Goal: Task Accomplishment & Management: Use online tool/utility

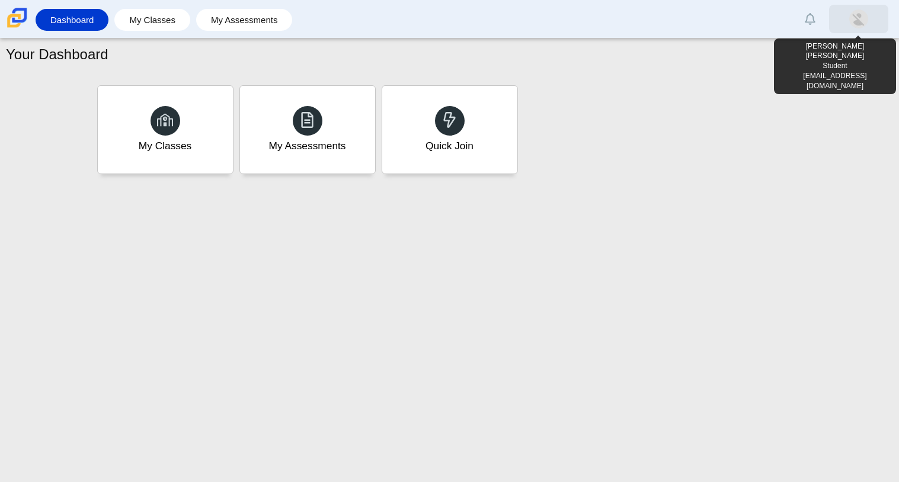
click at [867, 25] on link at bounding box center [858, 19] width 59 height 28
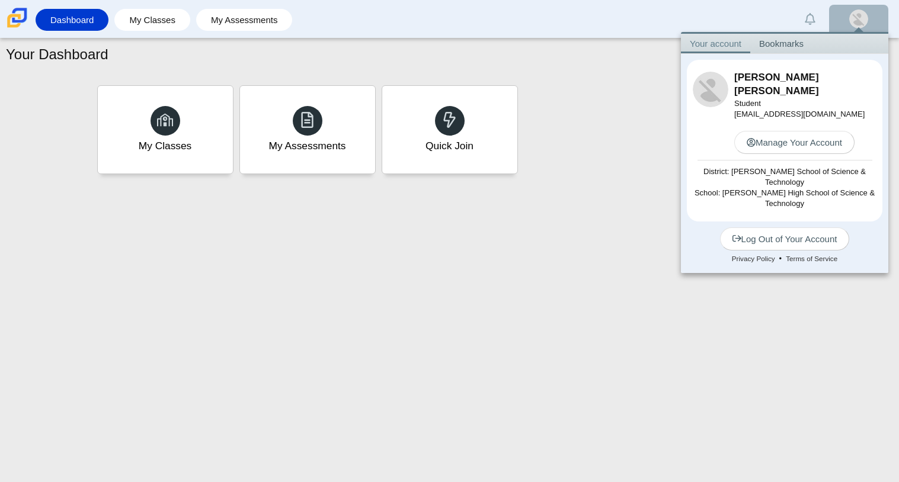
click at [867, 25] on link at bounding box center [858, 19] width 59 height 28
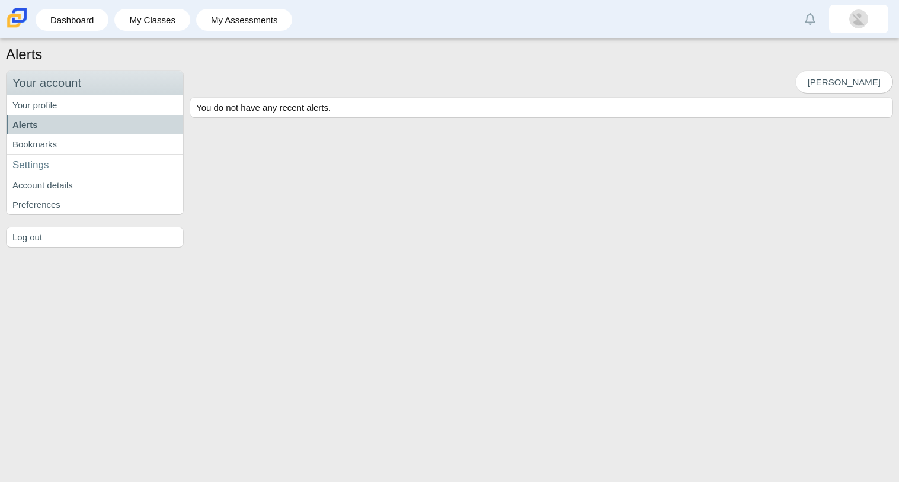
click at [28, 28] on img at bounding box center [17, 17] width 25 height 25
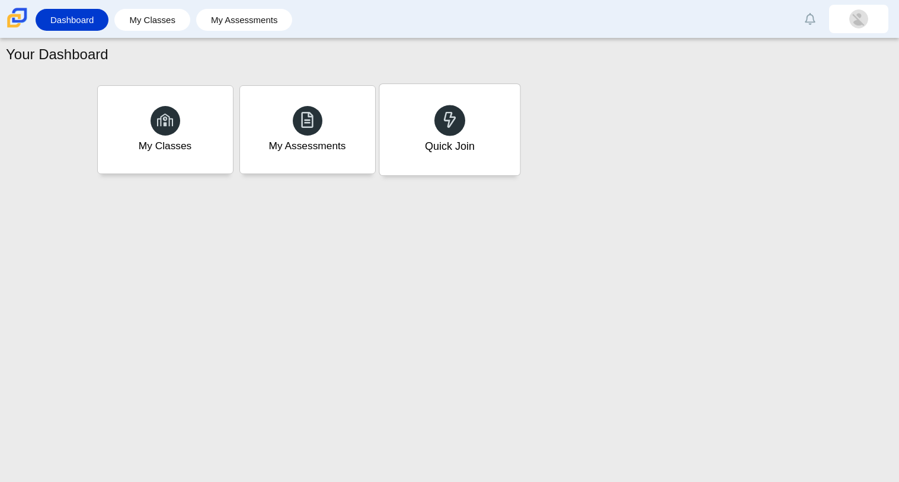
click at [430, 88] on div "Quick Join" at bounding box center [449, 129] width 140 height 91
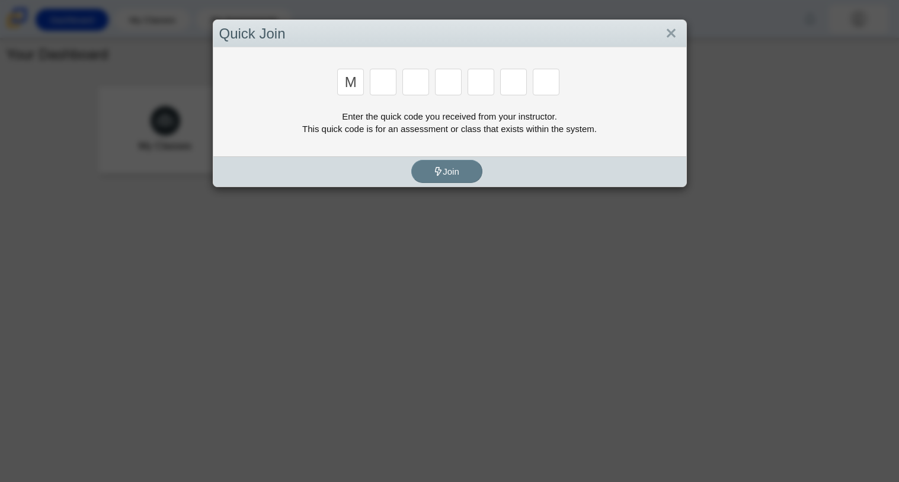
type input "m"
type input "7"
type input "e"
type input "3"
type input "e"
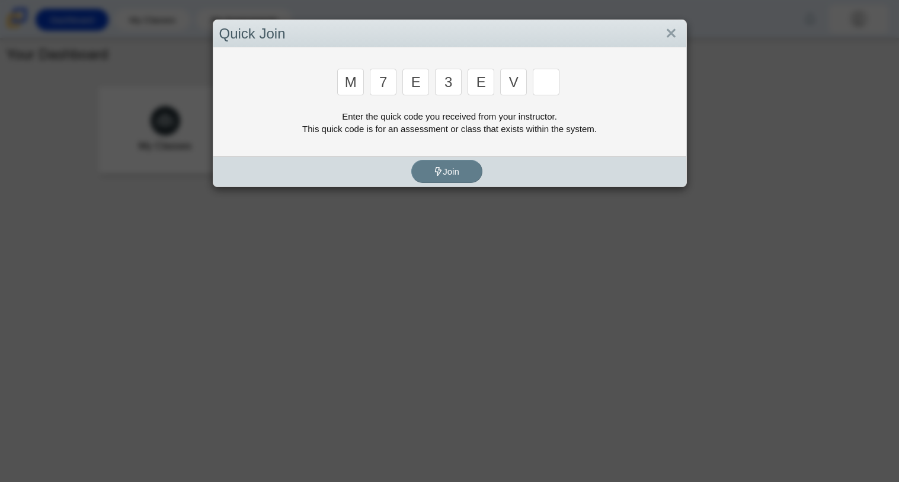
type input "v"
type input "w"
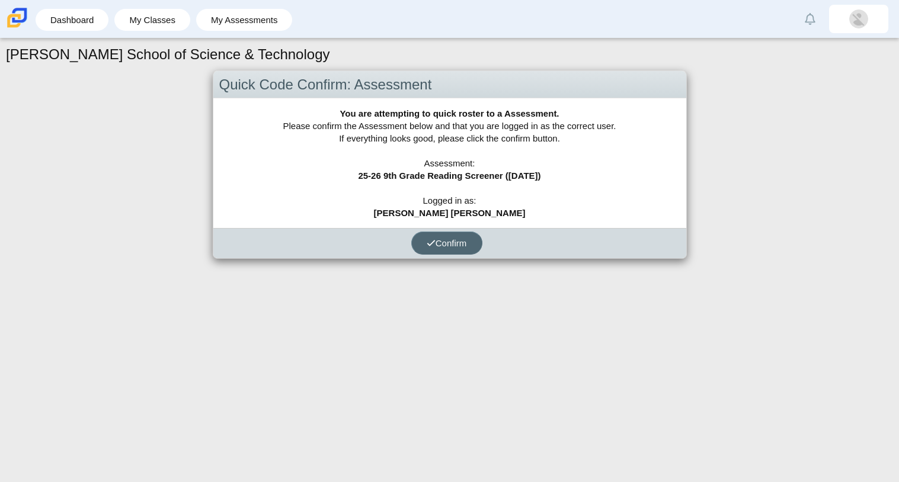
click at [442, 248] on button "Confirm" at bounding box center [446, 243] width 71 height 23
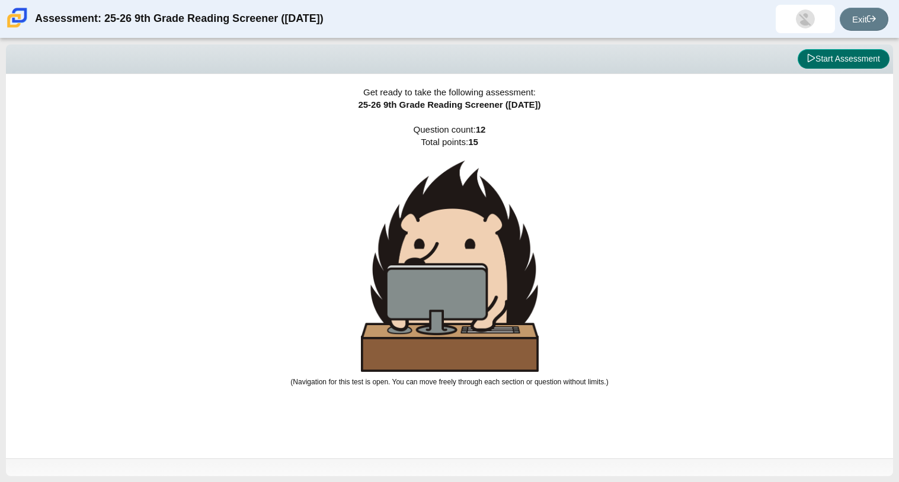
click at [799, 54] on button "Start Assessment" at bounding box center [843, 59] width 92 height 20
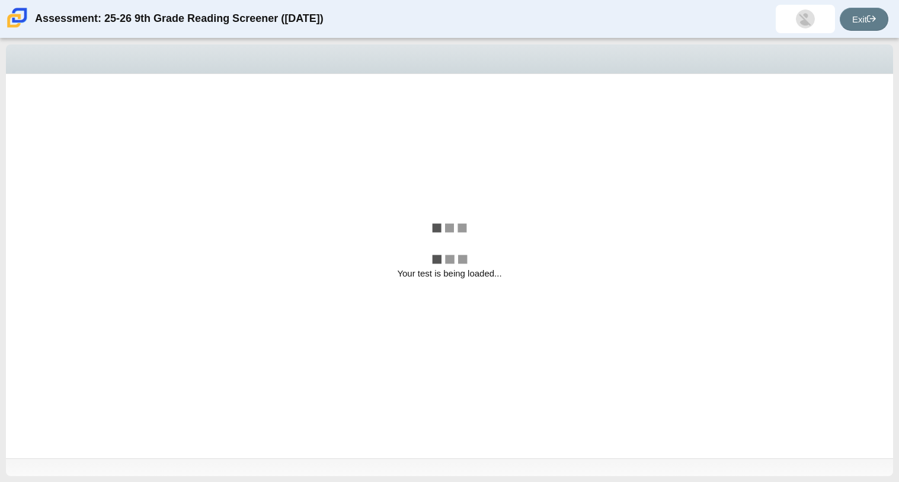
select select "ccc5b315-3c7c-471c-bf90-f22c8299c798"
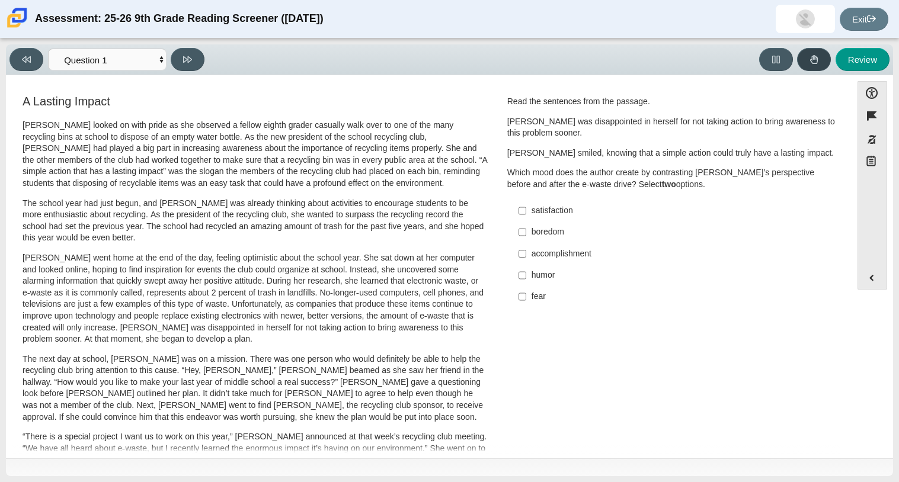
click at [799, 54] on button at bounding box center [814, 59] width 34 height 23
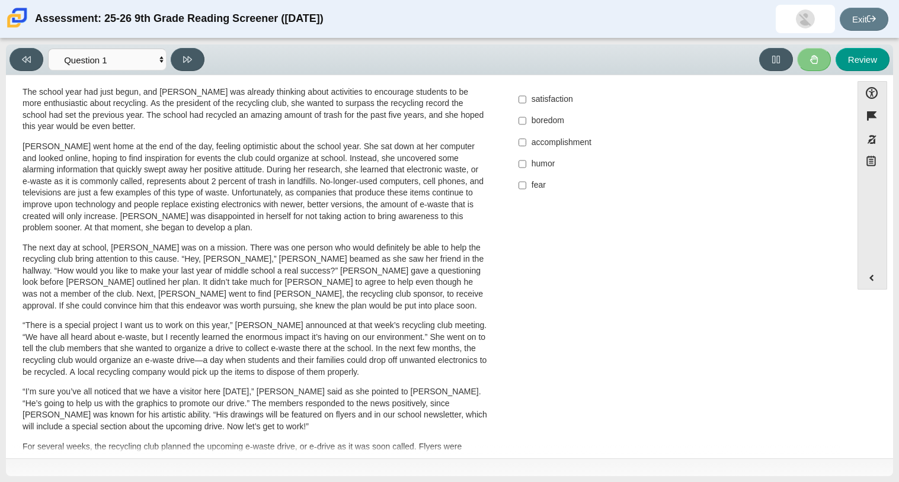
scroll to position [116, 0]
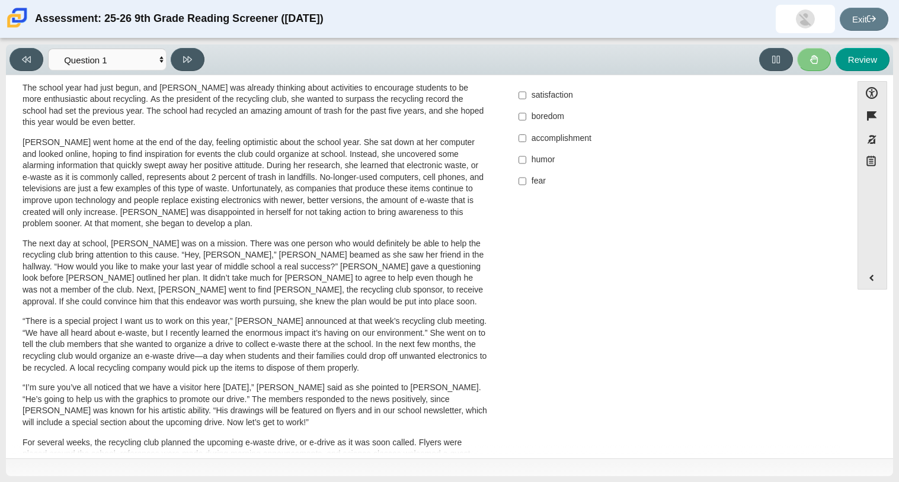
click at [523, 137] on label "accomplishment accomplishment" at bounding box center [672, 137] width 325 height 21
click at [523, 137] on input "accomplishment accomplishment" at bounding box center [522, 137] width 8 height 21
checkbox input "true"
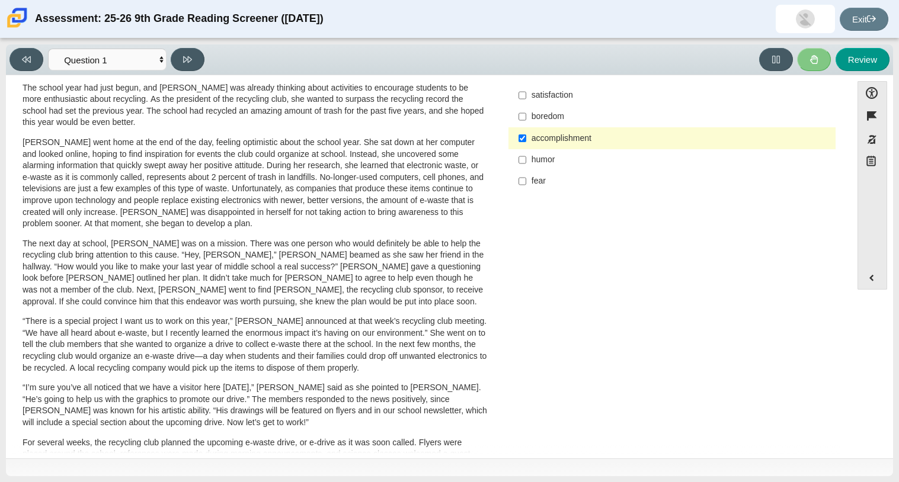
click at [523, 180] on label "fear fear" at bounding box center [672, 181] width 325 height 21
click at [523, 180] on input "fear fear" at bounding box center [522, 181] width 8 height 21
checkbox input "true"
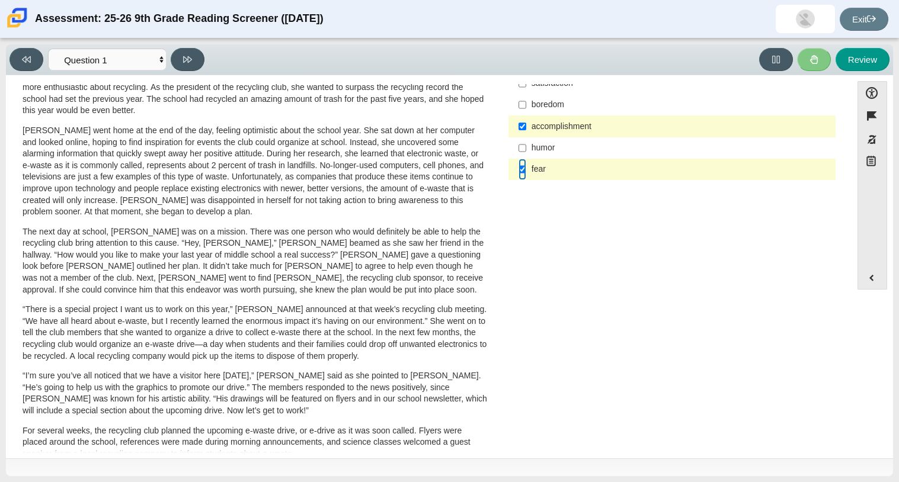
scroll to position [0, 0]
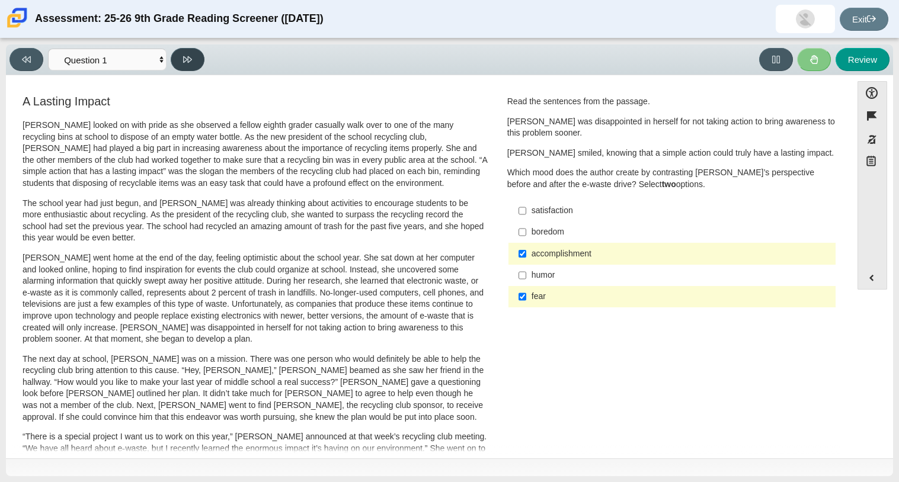
click at [193, 58] on button at bounding box center [188, 59] width 34 height 23
select select "0ff64528-ffd7-428d-b192-babfaadd44e8"
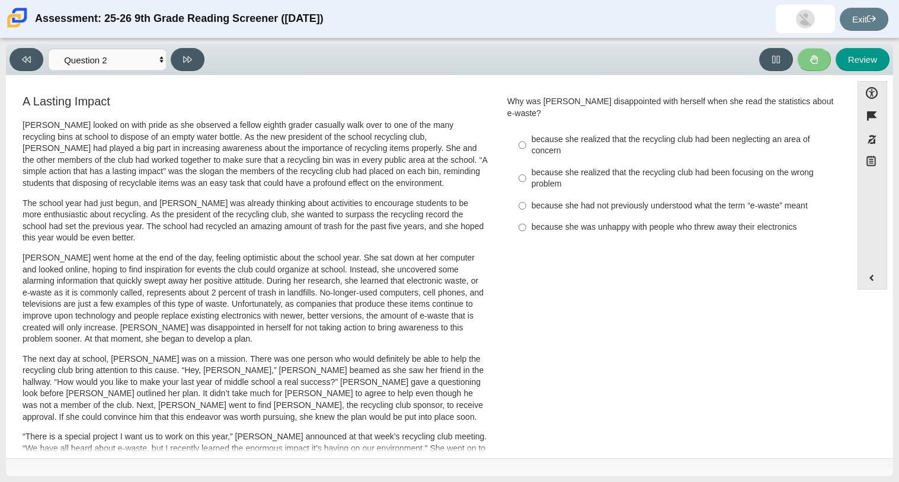
click at [635, 242] on div "A Lasting Impact [PERSON_NAME] looked on with pride as she observed a fellow ei…" at bounding box center [429, 427] width 834 height 668
click at [655, 288] on div "A Lasting Impact [PERSON_NAME] looked on with pride as she observed a fellow ei…" at bounding box center [429, 427] width 834 height 668
click at [646, 134] on div "because she realized that the recycling club had been neglecting an area of con…" at bounding box center [680, 145] width 299 height 23
click at [526, 129] on input "because she realized that the recycling club had been neglecting an area of con…" at bounding box center [522, 145] width 8 height 33
radio input "true"
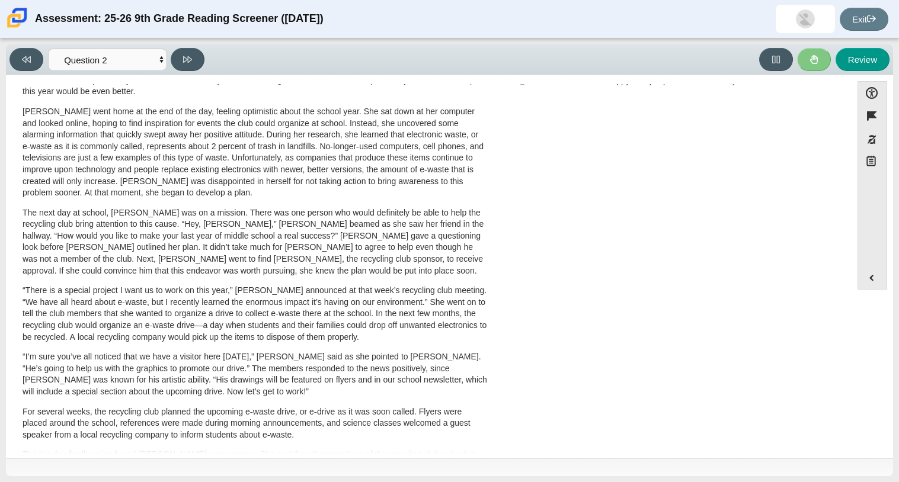
scroll to position [147, 0]
click at [645, 334] on div "A Lasting Impact [PERSON_NAME] looked on with pride as she observed a fellow ei…" at bounding box center [429, 280] width 834 height 668
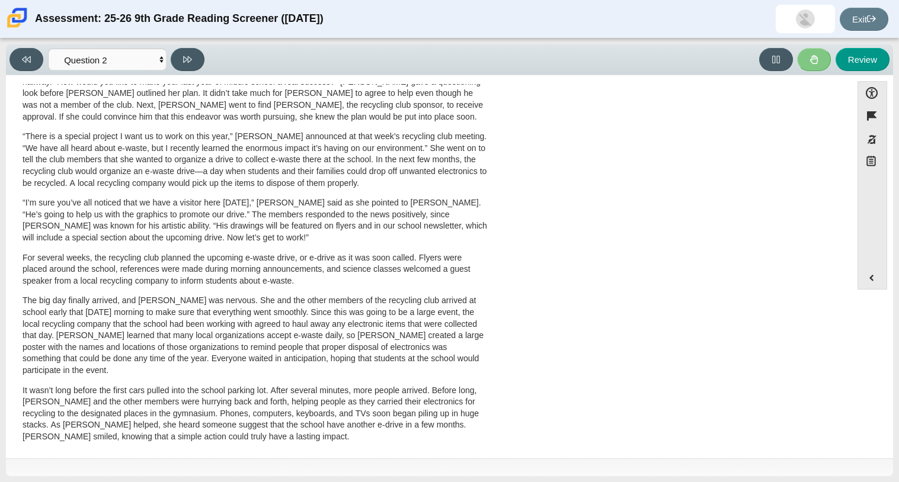
scroll to position [316, 0]
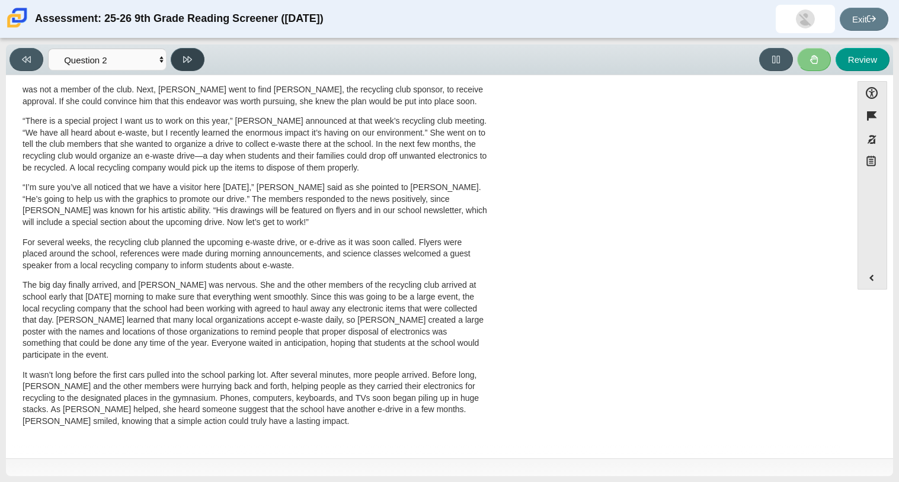
click at [186, 55] on icon at bounding box center [187, 59] width 9 height 9
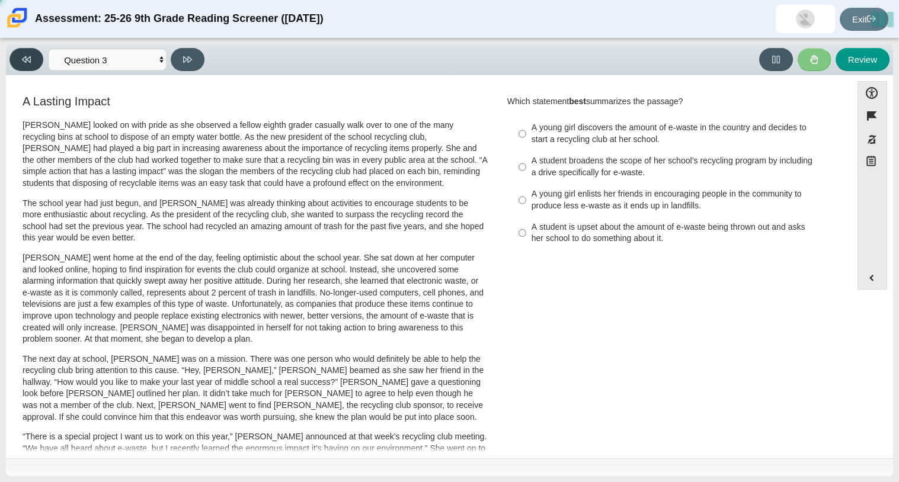
click at [30, 53] on button at bounding box center [26, 59] width 34 height 23
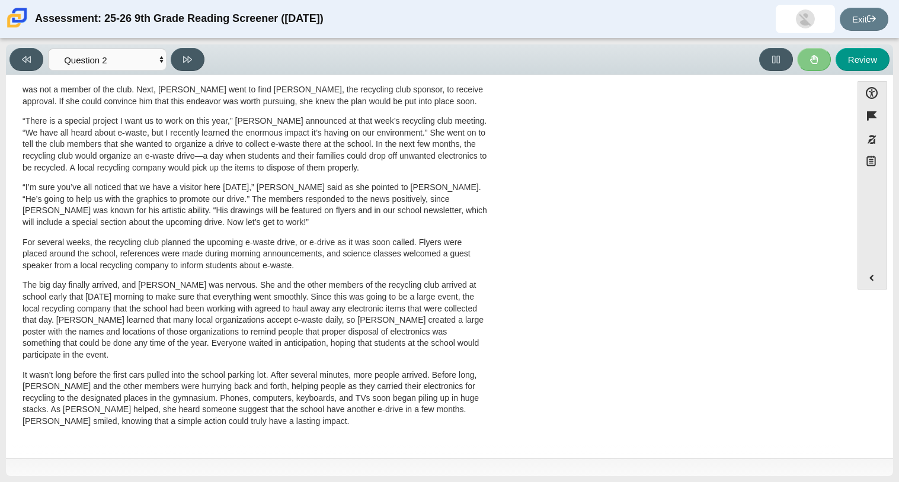
scroll to position [0, 0]
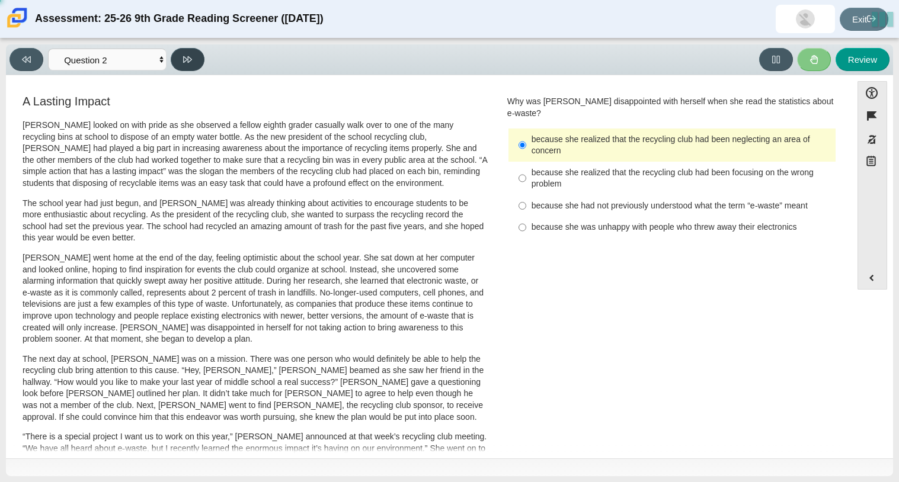
click at [187, 59] on icon at bounding box center [187, 59] width 9 height 9
select select "7ce3d843-6974-4858-901c-1ff39630e843"
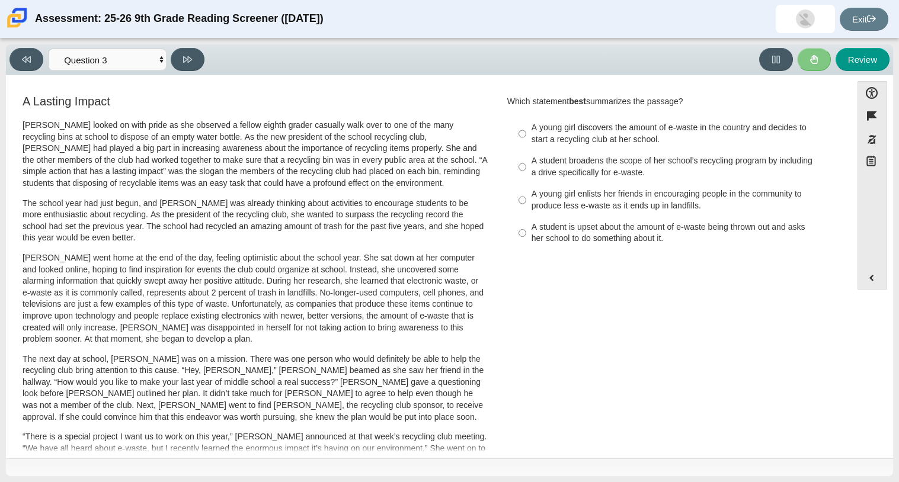
click at [579, 137] on div "A young girl discovers the amount of e-waste in the country and decides to star…" at bounding box center [680, 133] width 299 height 23
click at [526, 137] on input "A young girl discovers the amount of e-waste in the country and decides to star…" at bounding box center [522, 133] width 8 height 33
radio input "true"
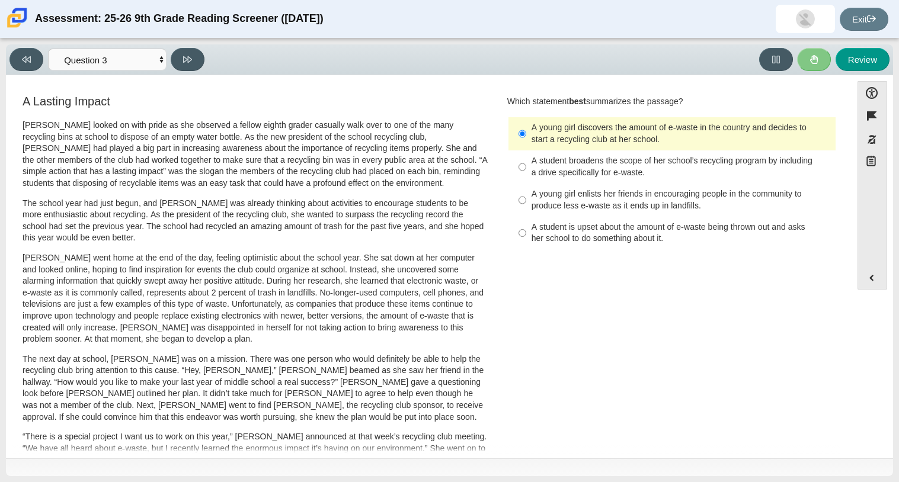
click at [545, 176] on div "A student broadens the scope of her school’s recycling program by including a d…" at bounding box center [680, 166] width 299 height 23
click at [526, 176] on input "A student broadens the scope of her school’s recycling program by including a d…" at bounding box center [522, 166] width 8 height 33
radio input "true"
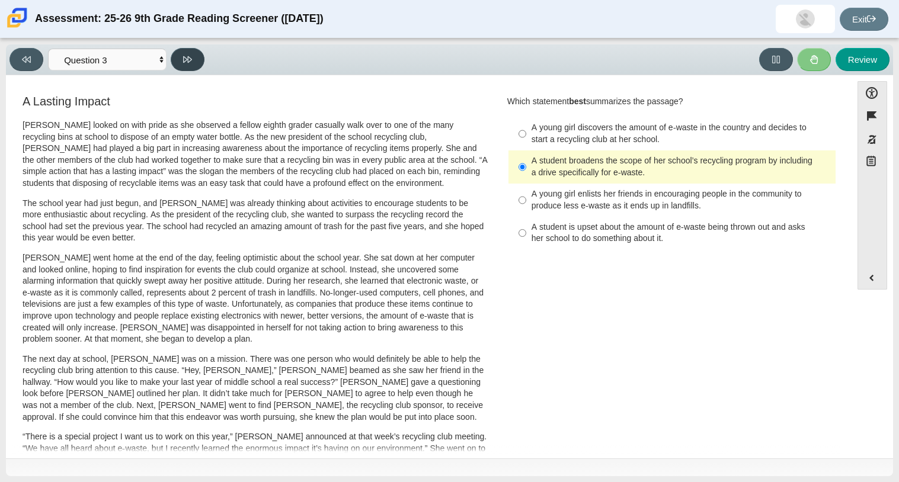
click at [193, 60] on button at bounding box center [188, 59] width 34 height 23
select select "ca9ea0f1-49c5-4bd1-83b0-472c18652b42"
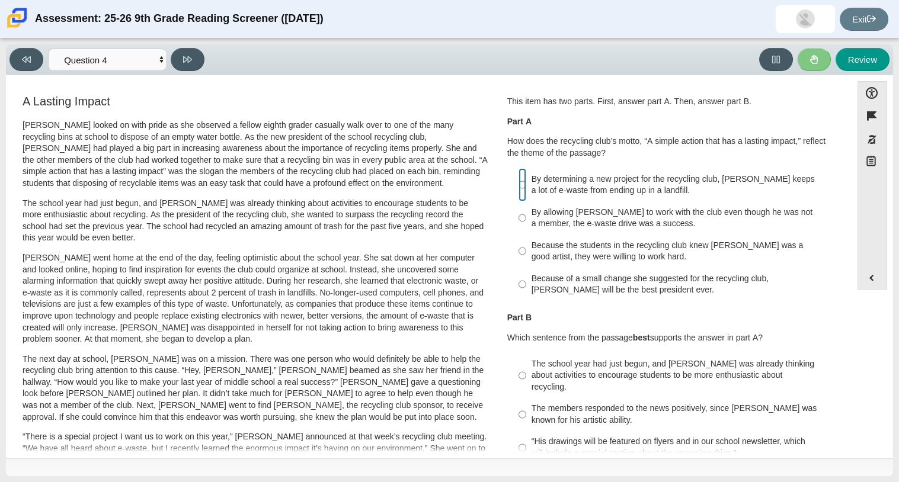
click at [520, 185] on input "By determining a new project for the recycling club, [PERSON_NAME] keeps a lot …" at bounding box center [522, 184] width 8 height 33
radio input "true"
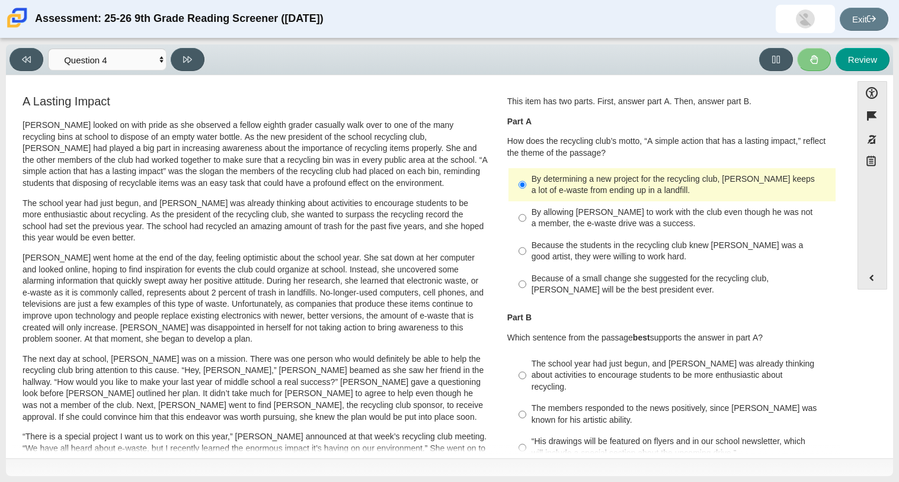
click at [581, 236] on label "Because the students in the recycling club knew [PERSON_NAME] was a good artist…" at bounding box center [672, 251] width 325 height 33
click at [526, 236] on input "Because the students in the recycling club knew [PERSON_NAME] was a good artist…" at bounding box center [522, 251] width 8 height 33
radio input "true"
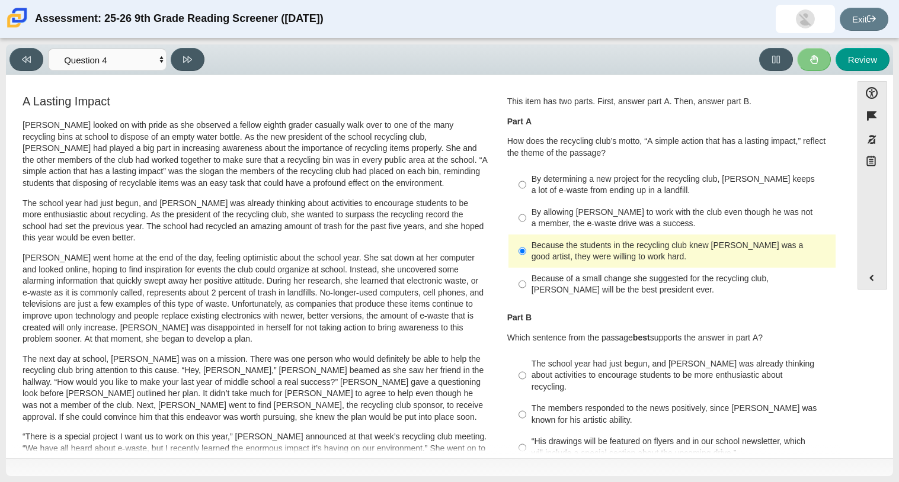
click at [678, 187] on div "By determining a new project for the recycling club, [PERSON_NAME] keeps a lot …" at bounding box center [680, 185] width 299 height 23
click at [526, 187] on input "By determining a new project for the recycling club, [PERSON_NAME] keeps a lot …" at bounding box center [522, 184] width 8 height 33
radio input "true"
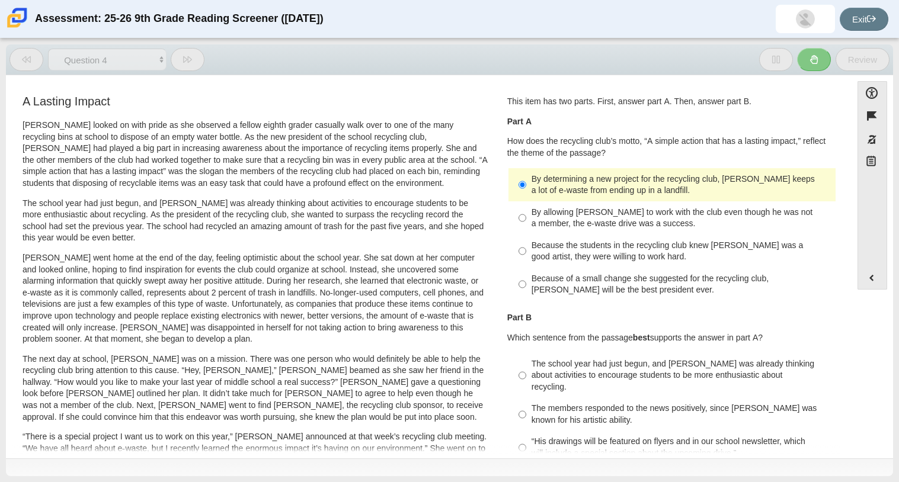
click at [678, 187] on div "By determining a new project for the recycling club, [PERSON_NAME] keeps a lot …" at bounding box center [680, 185] width 299 height 23
click at [526, 187] on input "By determining a new project for the recycling club, [PERSON_NAME] keeps a lot …" at bounding box center [522, 184] width 8 height 33
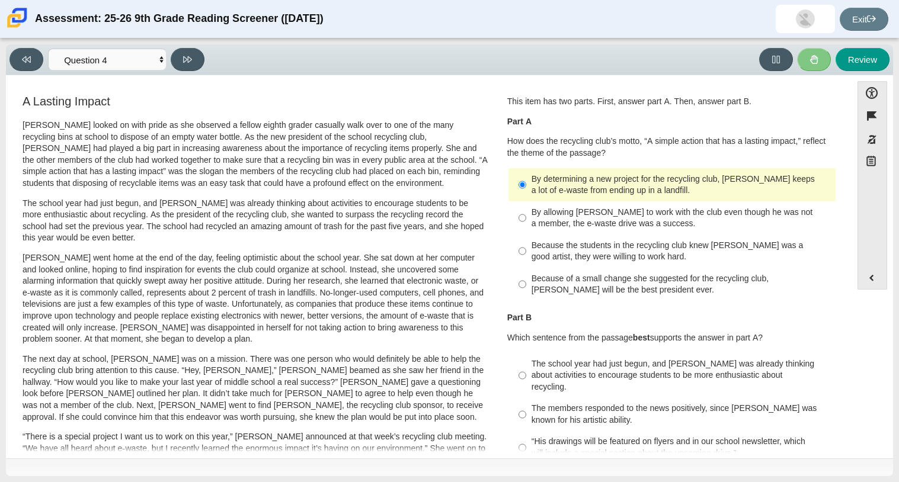
click at [666, 223] on div "By allowing [PERSON_NAME] to work with the club even though he was not a member…" at bounding box center [680, 218] width 299 height 23
click at [526, 223] on input "By allowing [PERSON_NAME] to work with the club even though he was not a member…" at bounding box center [522, 217] width 8 height 33
radio input "true"
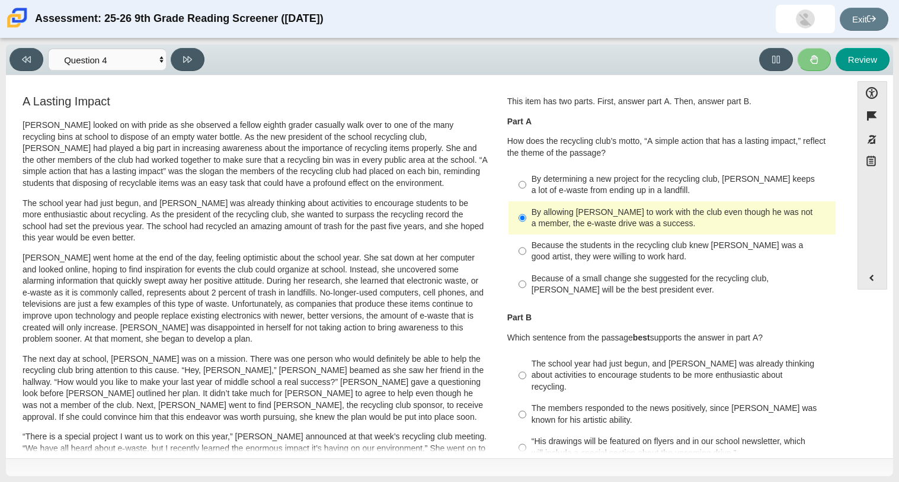
click at [678, 196] on div "By determining a new project for the recycling club, [PERSON_NAME] keeps a lot …" at bounding box center [680, 185] width 299 height 23
click at [526, 196] on input "By determining a new project for the recycling club, [PERSON_NAME] keeps a lot …" at bounding box center [522, 184] width 8 height 33
radio input "true"
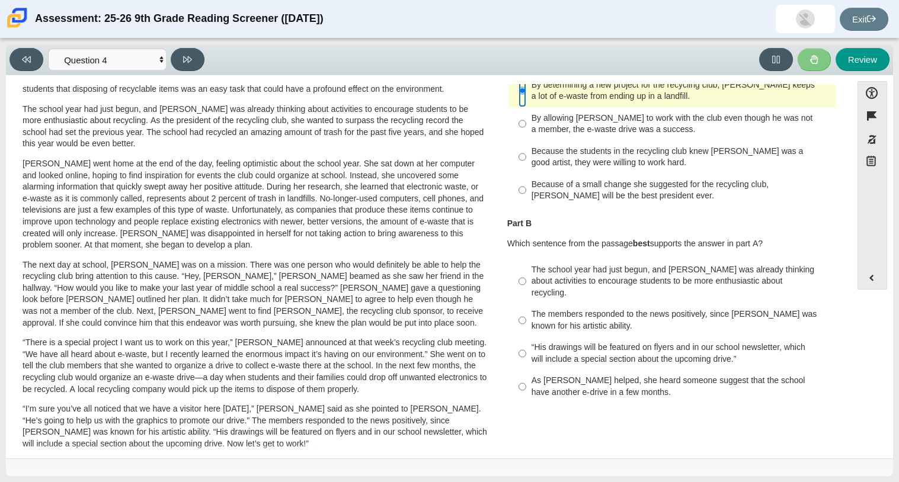
scroll to position [97, 0]
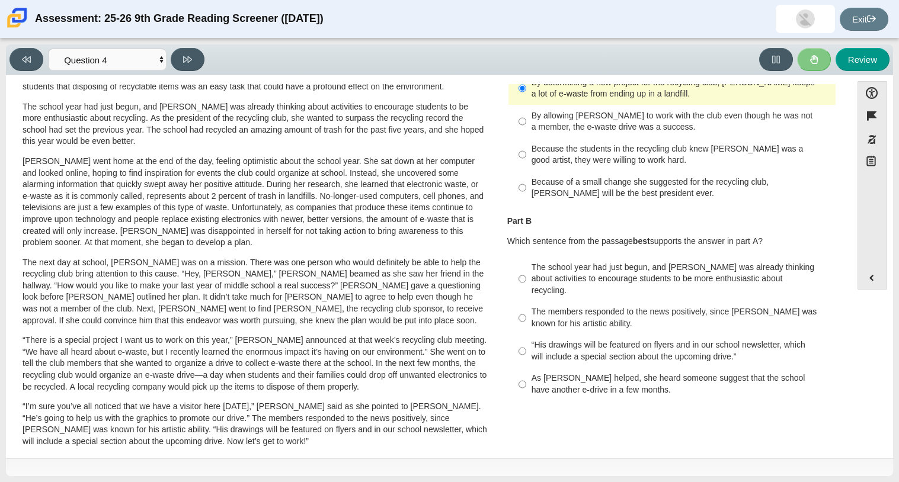
click at [599, 286] on label "The school year had just begun, and [PERSON_NAME] was already thinking about ac…" at bounding box center [672, 279] width 325 height 45
click at [526, 286] on input "The school year had just begun, and [PERSON_NAME] was already thinking about ac…" at bounding box center [522, 279] width 8 height 45
radio input "true"
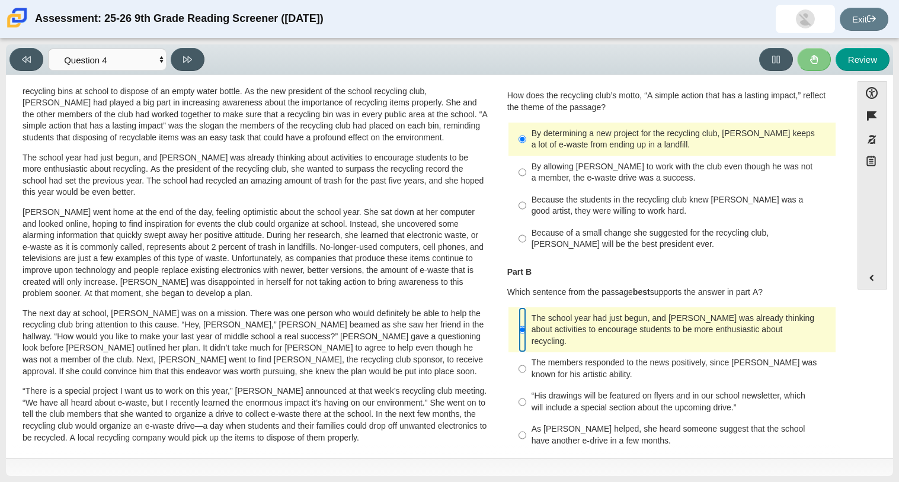
scroll to position [49, 0]
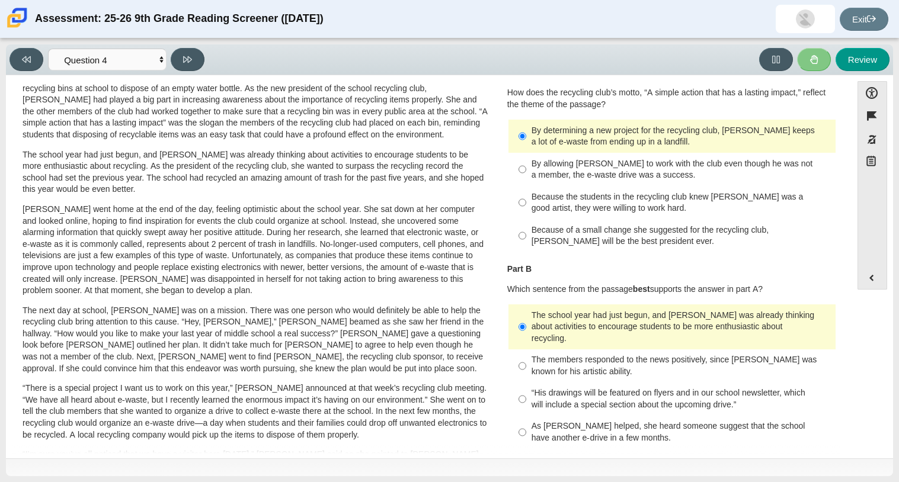
click at [643, 433] on label "As [PERSON_NAME] helped, she heard someone suggest that the school have another…" at bounding box center [672, 432] width 325 height 33
click at [526, 433] on input "As [PERSON_NAME] helped, she heard someone suggest that the school have another…" at bounding box center [522, 432] width 8 height 33
radio input "true"
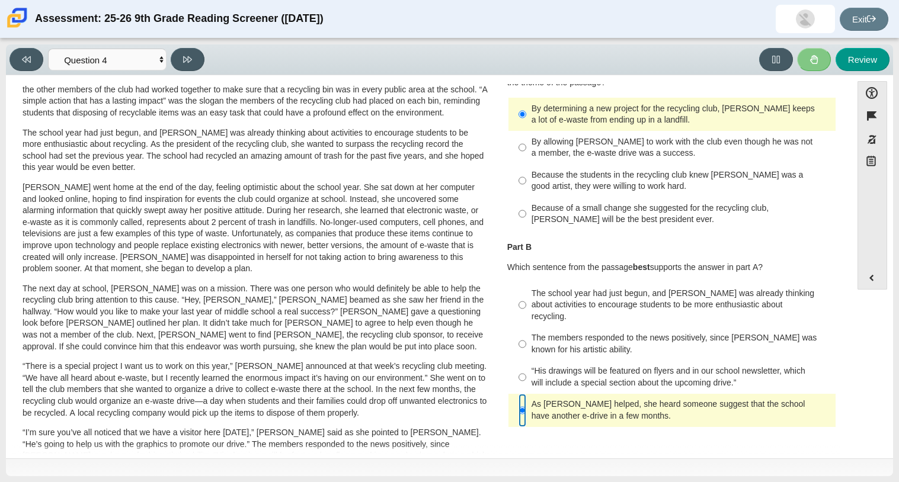
scroll to position [70, 0]
click at [561, 366] on div "“His drawings will be featured on flyers and in our school newsletter, which wi…" at bounding box center [680, 377] width 299 height 23
click at [526, 366] on input "“His drawings will be featured on flyers and in our school newsletter, which wi…" at bounding box center [522, 377] width 8 height 33
radio input "true"
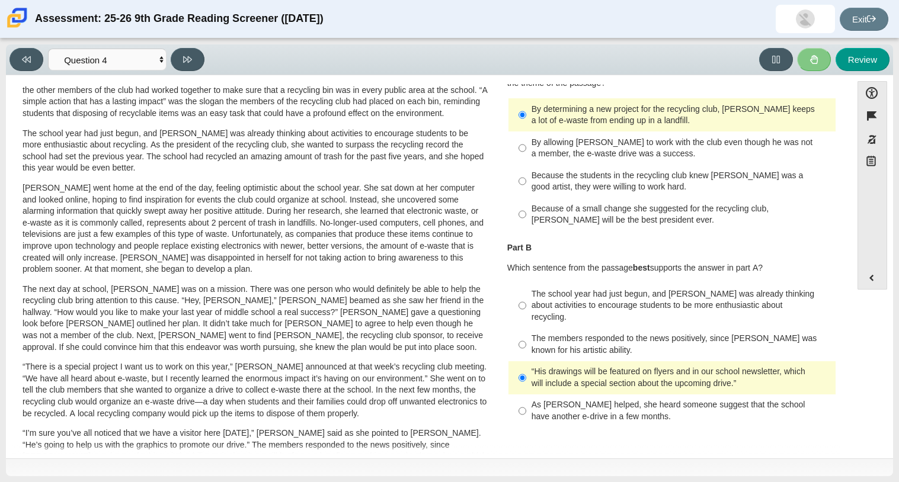
click at [548, 406] on div "As [PERSON_NAME] helped, she heard someone suggest that the school have another…" at bounding box center [680, 410] width 299 height 23
click at [526, 406] on input "As [PERSON_NAME] helped, she heard someone suggest that the school have another…" at bounding box center [522, 411] width 8 height 33
radio input "true"
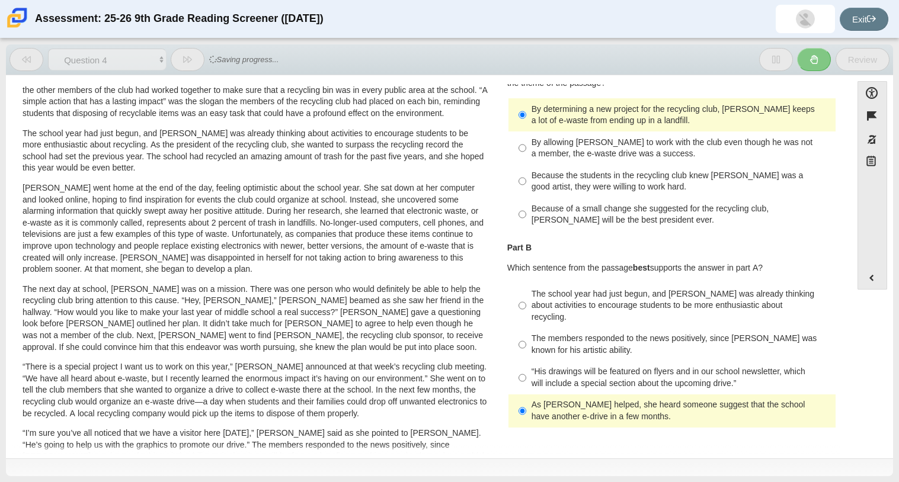
click at [560, 366] on div "“His drawings will be featured on flyers and in our school newsletter, which wi…" at bounding box center [680, 377] width 299 height 23
click at [526, 361] on input "“His drawings will be featured on flyers and in our school newsletter, which wi…" at bounding box center [522, 377] width 8 height 33
radio input "true"
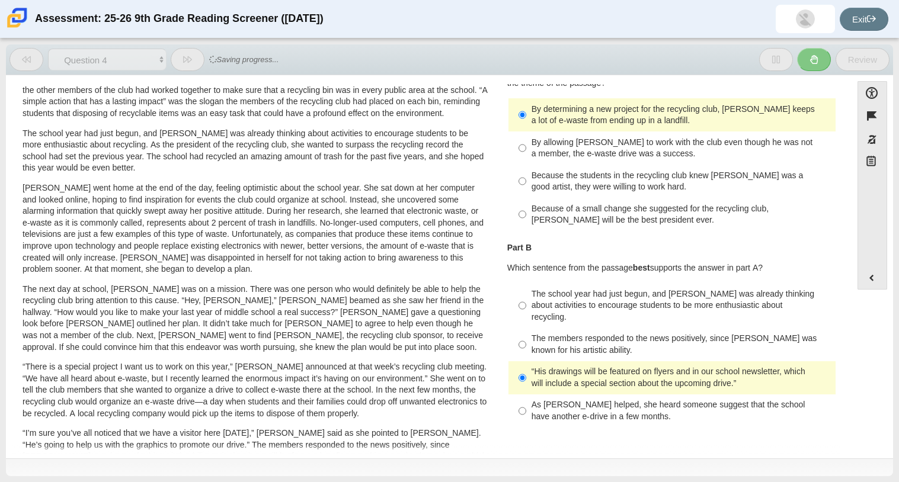
click at [575, 328] on label "The members responded to the news positively, since [PERSON_NAME] was known for…" at bounding box center [672, 344] width 325 height 33
click at [526, 328] on input "The members responded to the news positively, since [PERSON_NAME] was known for…" at bounding box center [522, 344] width 8 height 33
radio input "true"
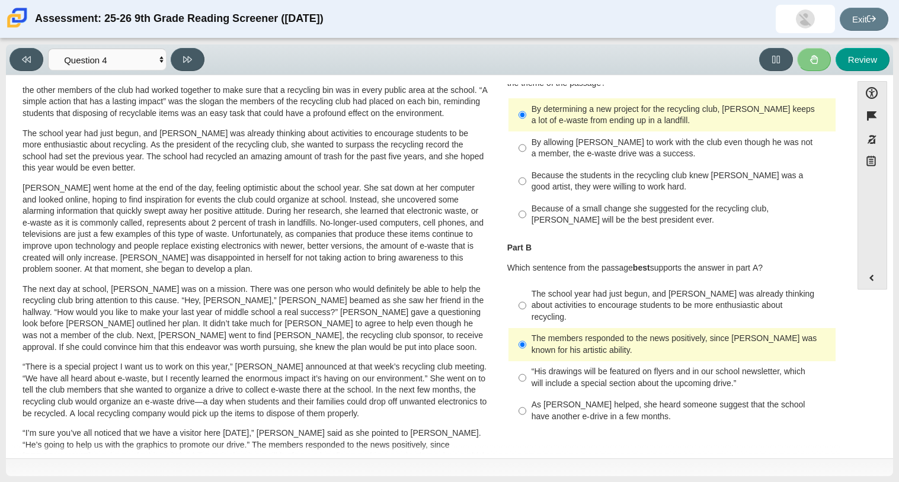
click at [593, 292] on div "The school year had just begun, and [PERSON_NAME] was already thinking about ac…" at bounding box center [680, 306] width 299 height 35
click at [526, 292] on input "The school year had just begun, and [PERSON_NAME] was already thinking about ac…" at bounding box center [522, 305] width 8 height 45
radio input "true"
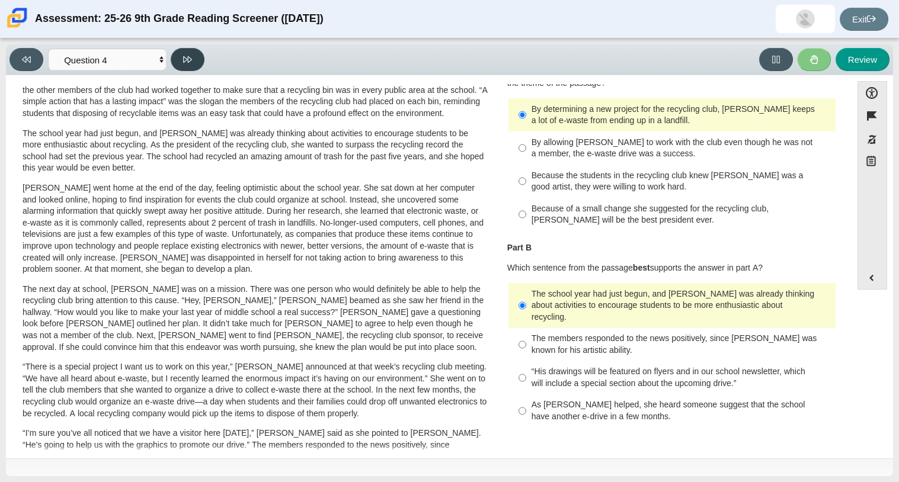
click at [196, 64] on button at bounding box center [188, 59] width 34 height 23
select select "e41f1a79-e29f-4095-8030-a53364015bed"
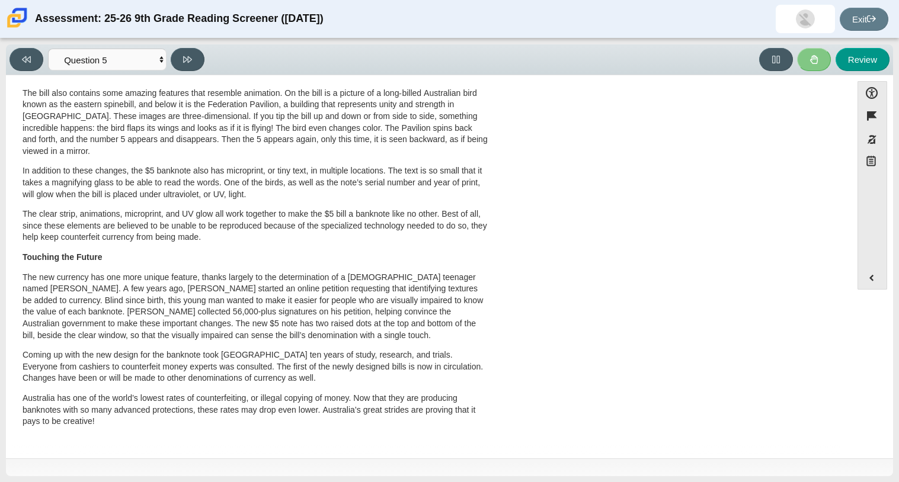
scroll to position [354, 0]
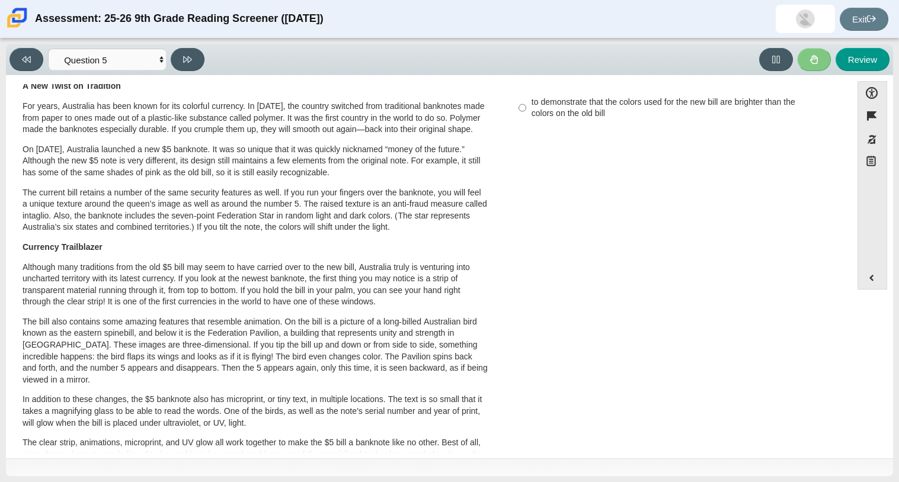
click at [142, 308] on p "Although many traditions from the old $5 bill may seem to have carried over to …" at bounding box center [255, 285] width 465 height 46
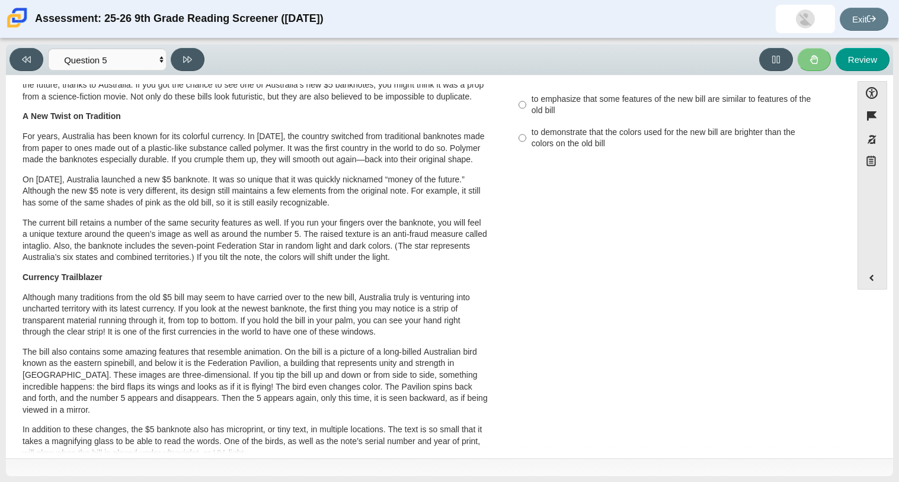
scroll to position [0, 0]
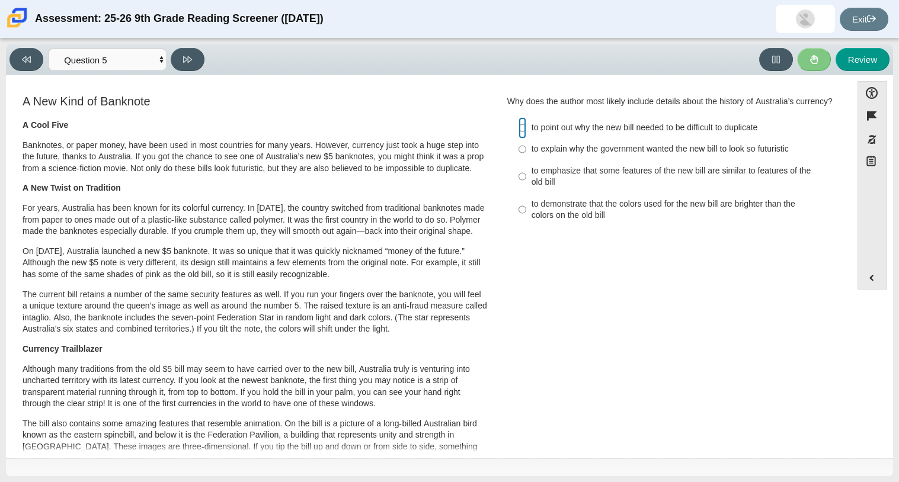
click at [518, 139] on input "to point out why the new bill needed to be difficult to duplicate to point out …" at bounding box center [522, 127] width 8 height 21
radio input "true"
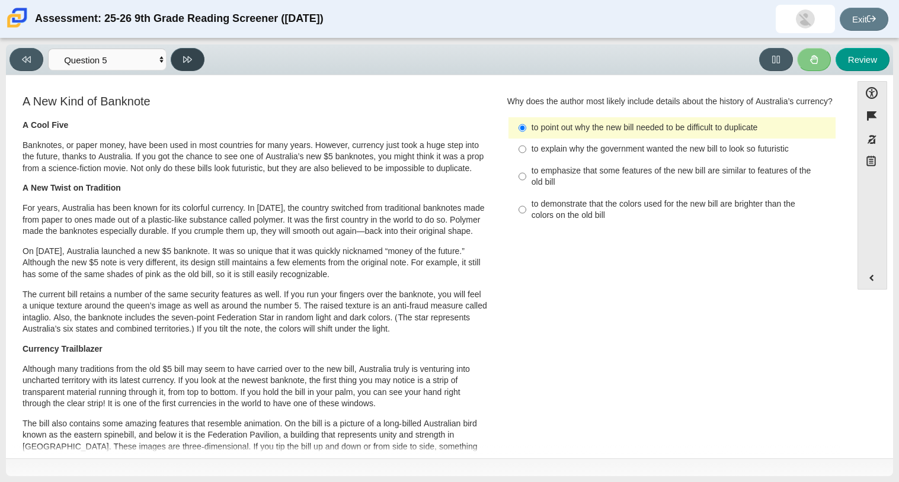
click at [197, 69] on button at bounding box center [188, 59] width 34 height 23
select select "69146e31-7b3d-4a3e-9ce6-f30c24342ae0"
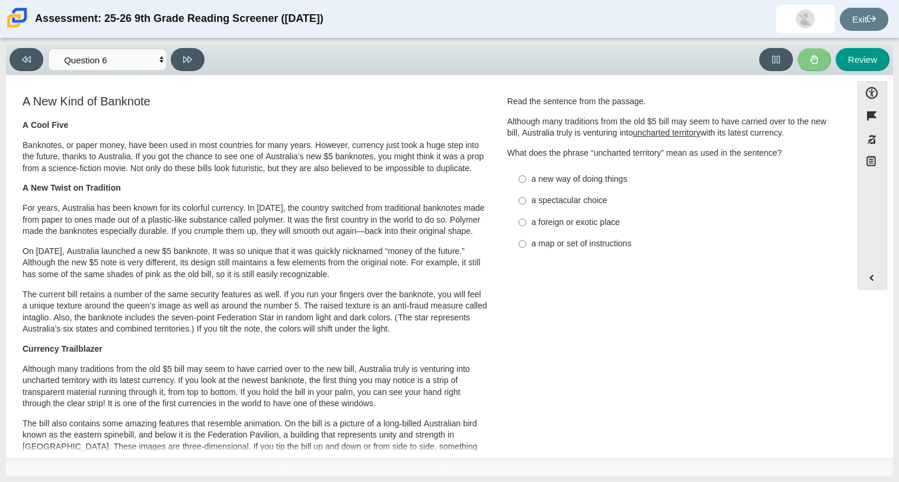
click at [577, 181] on div "a new way of doing things" at bounding box center [680, 180] width 299 height 12
click at [526, 181] on input "a new way of doing things a new way of doing things" at bounding box center [522, 178] width 8 height 21
radio input "true"
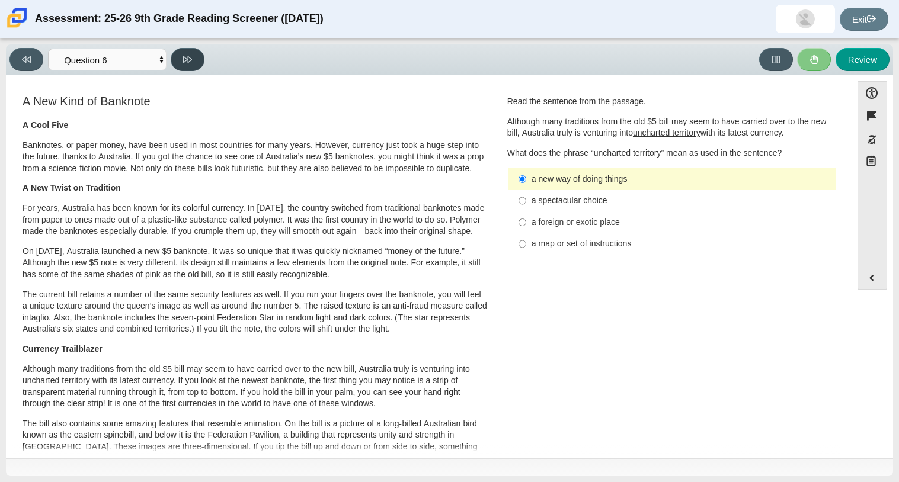
click at [193, 69] on button at bounding box center [188, 59] width 34 height 23
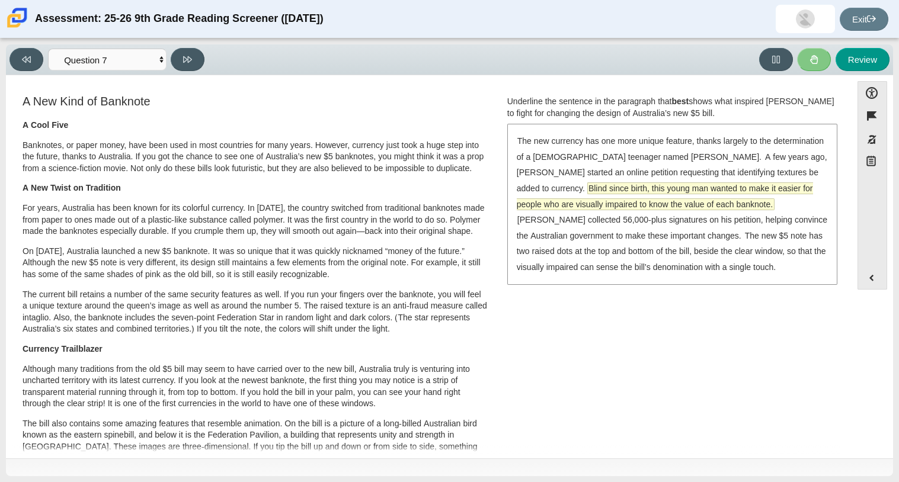
click at [569, 205] on span "Blind since birth, this young man wanted to make it easier for people who are v…" at bounding box center [665, 196] width 296 height 27
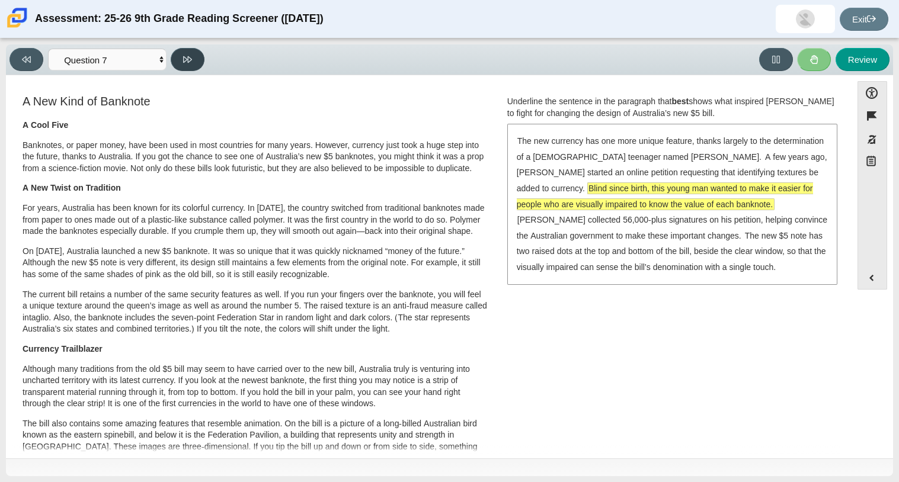
click at [204, 60] on button at bounding box center [188, 59] width 34 height 23
select select "ea8338c2-a6a3-418e-a305-2b963b54a290"
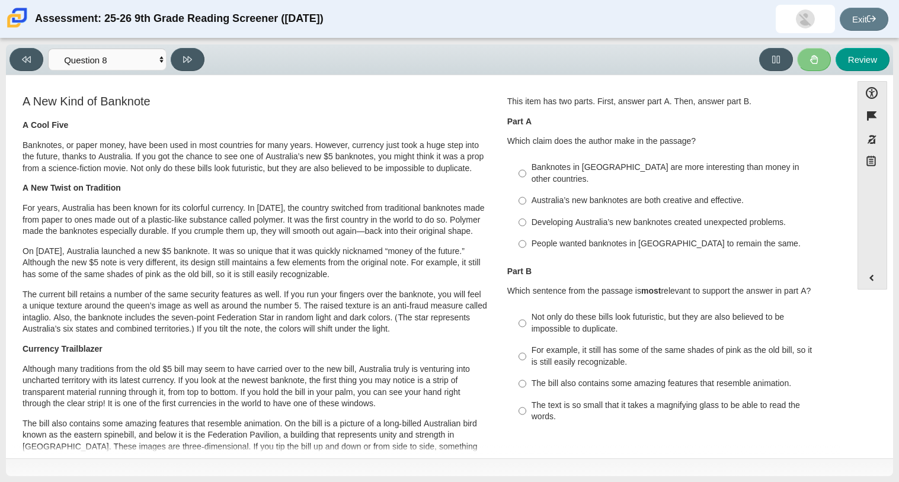
click at [777, 172] on div "Banknotes in [GEOGRAPHIC_DATA] are more interesting than money in other countri…" at bounding box center [680, 173] width 299 height 23
click at [526, 172] on input "Banknotes in [GEOGRAPHIC_DATA] are more interesting than money in other countri…" at bounding box center [522, 173] width 8 height 33
radio input "true"
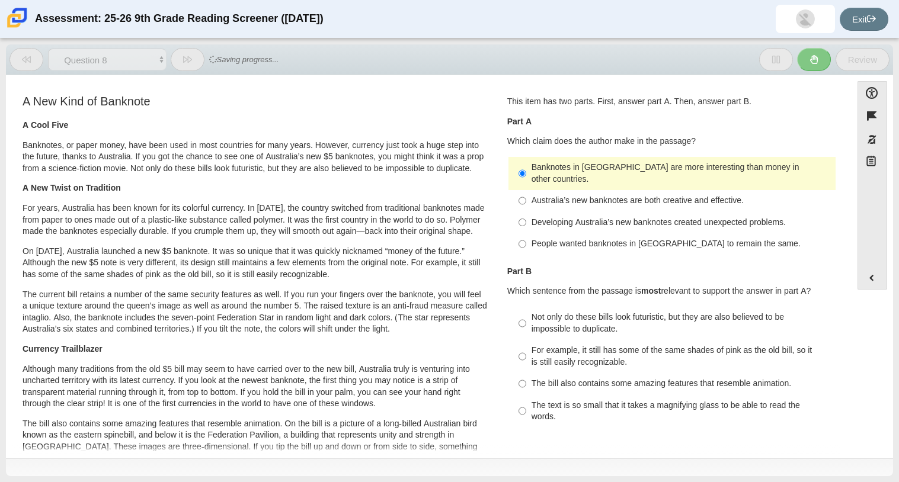
click at [640, 197] on label "Australia’s new banknotes are both creative and effective. Australia’s new bank…" at bounding box center [672, 200] width 325 height 21
click at [526, 197] on input "Australia’s new banknotes are both creative and effective. Australia’s new bank…" at bounding box center [522, 200] width 8 height 21
radio input "true"
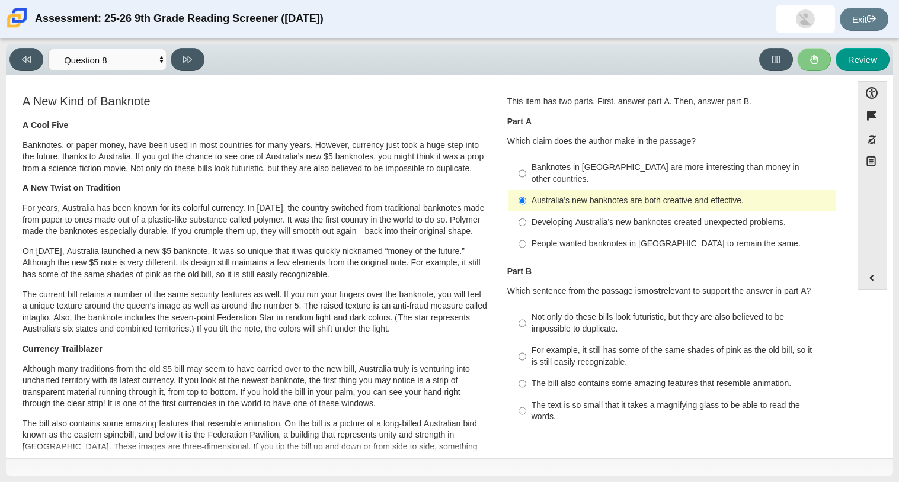
click at [656, 322] on div "Not only do these bills look futuristic, but they are also believed to be impos…" at bounding box center [680, 323] width 299 height 23
click at [526, 322] on input "Not only do these bills look futuristic, but they are also believed to be impos…" at bounding box center [522, 323] width 8 height 33
radio input "true"
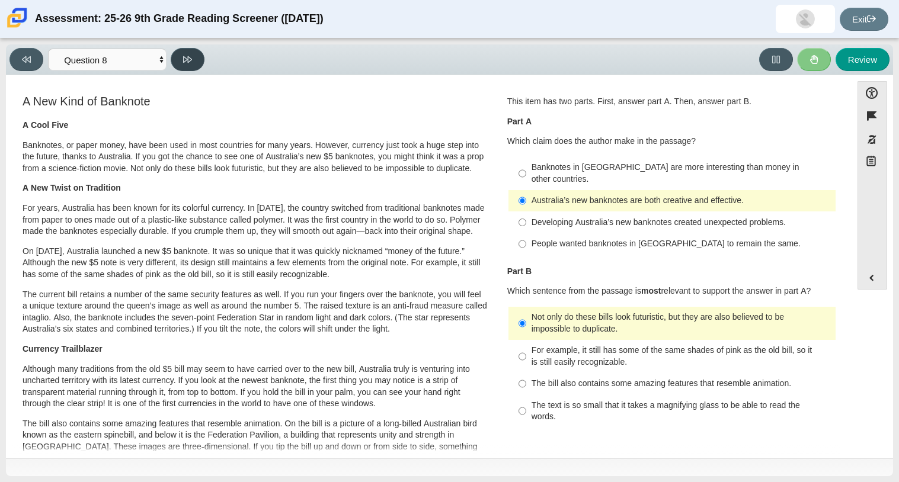
click at [191, 65] on button at bounding box center [188, 59] width 34 height 23
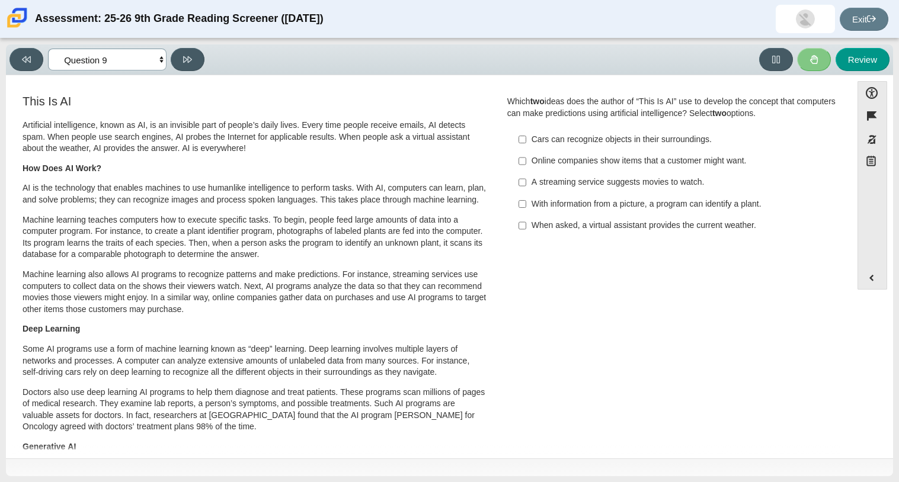
click at [151, 52] on select "Questions Question 1 Question 2 Question 3 Question 4 Question 5 Question 6 Que…" at bounding box center [107, 60] width 118 height 22
click at [152, 53] on select "Questions Question 1 Question 2 Question 3 Question 4 Question 5 Question 6 Que…" at bounding box center [107, 60] width 118 height 22
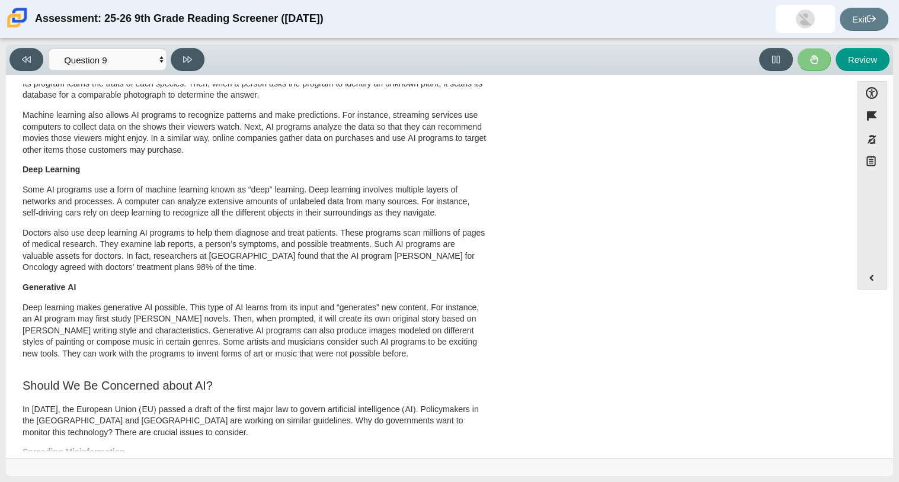
click at [189, 101] on p "Machine learning teaches computers how to execute specific tasks. To begin, peo…" at bounding box center [255, 78] width 465 height 46
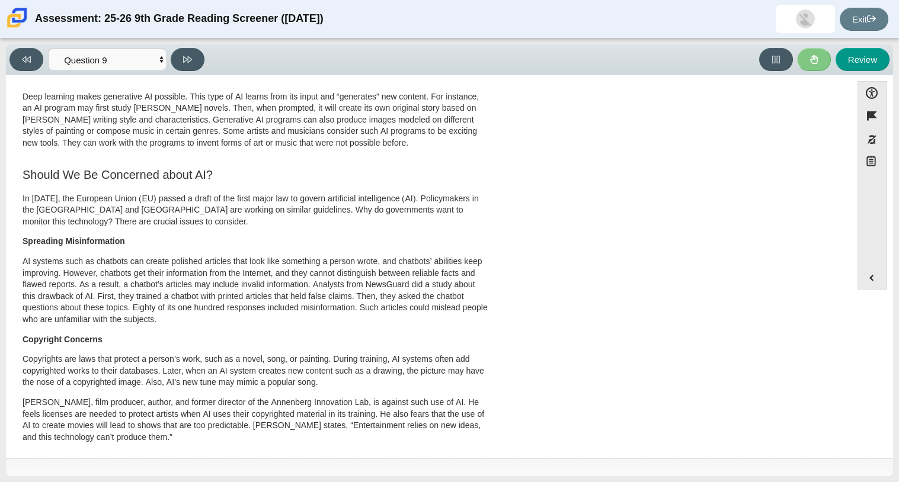
scroll to position [371, 0]
click at [192, 58] on button at bounding box center [188, 59] width 34 height 23
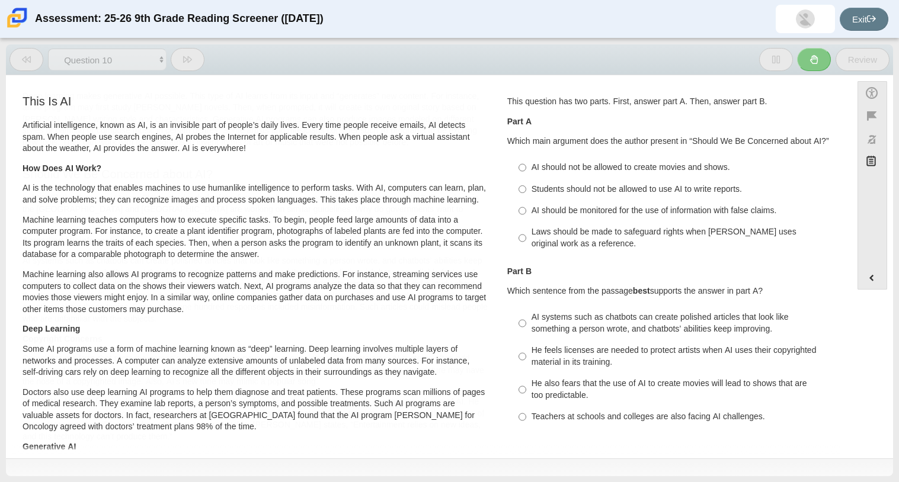
click at [192, 58] on button at bounding box center [188, 59] width 34 height 23
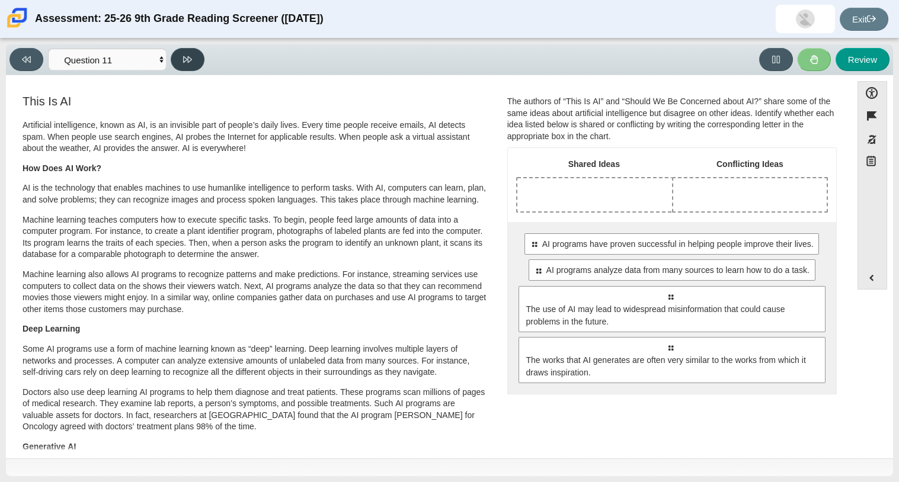
click at [194, 50] on button at bounding box center [188, 59] width 34 height 23
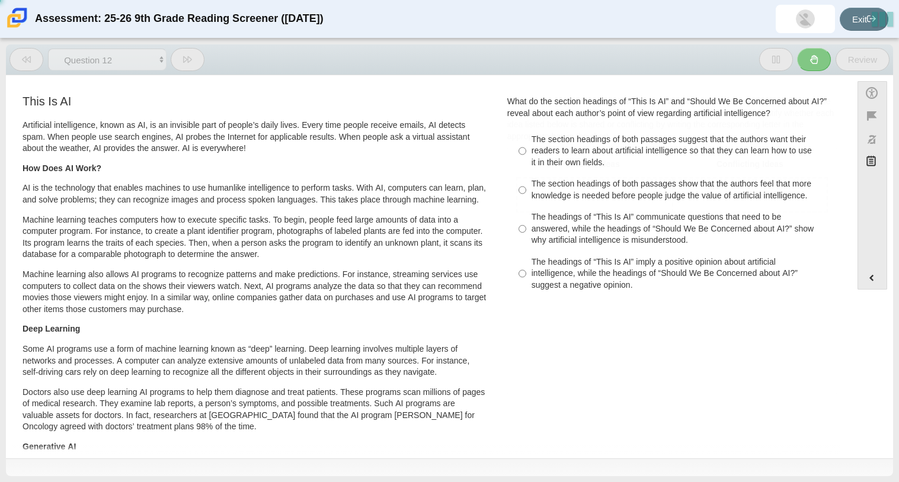
click at [194, 50] on button at bounding box center [188, 59] width 34 height 23
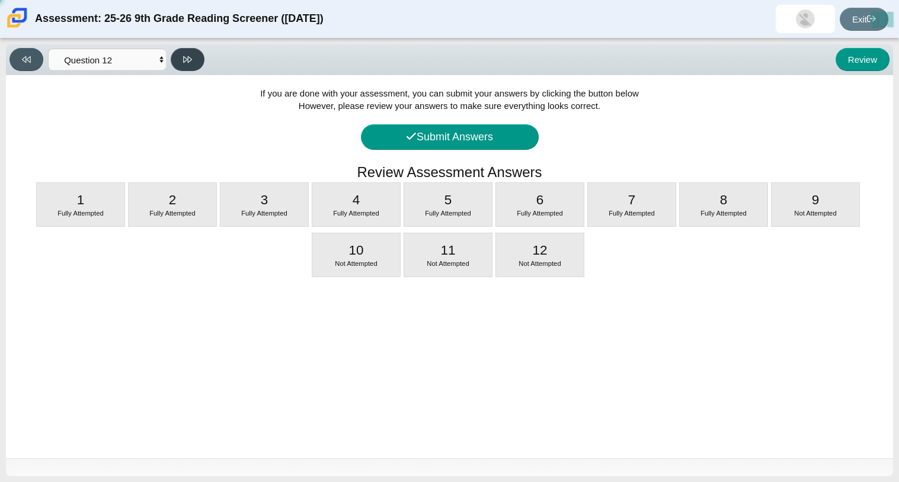
select select "c3effed4-44ce-4a19-bd96-1787f34e9b4c"
click at [454, 130] on button "Submit Answers" at bounding box center [450, 136] width 178 height 25
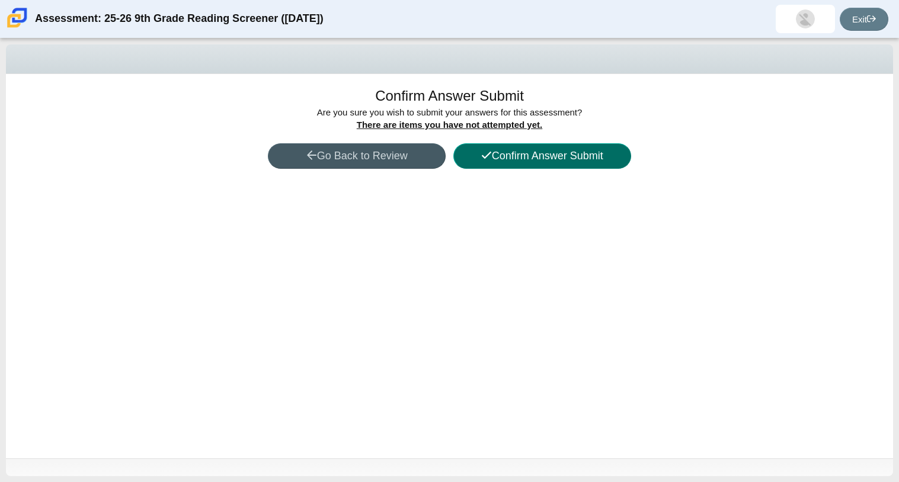
click at [506, 164] on button "Confirm Answer Submit" at bounding box center [542, 155] width 178 height 25
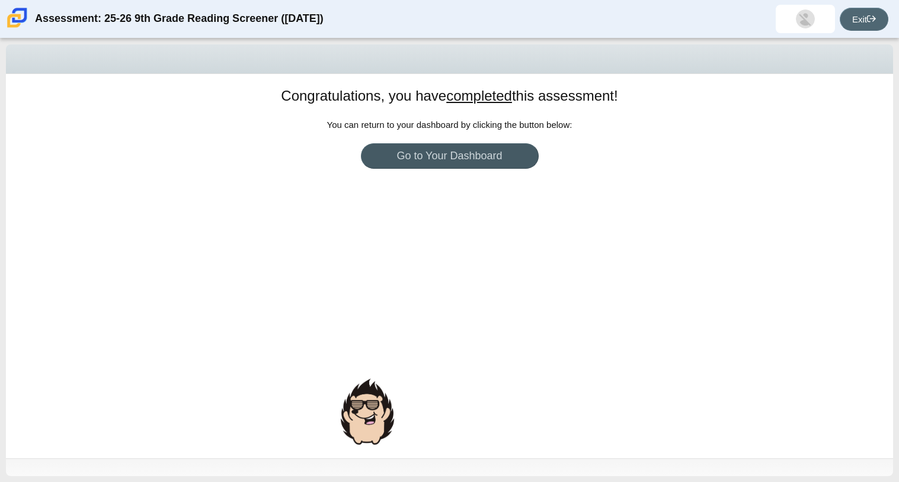
click at [871, 23] on link "Exit" at bounding box center [864, 19] width 49 height 23
